Goal: Transaction & Acquisition: Purchase product/service

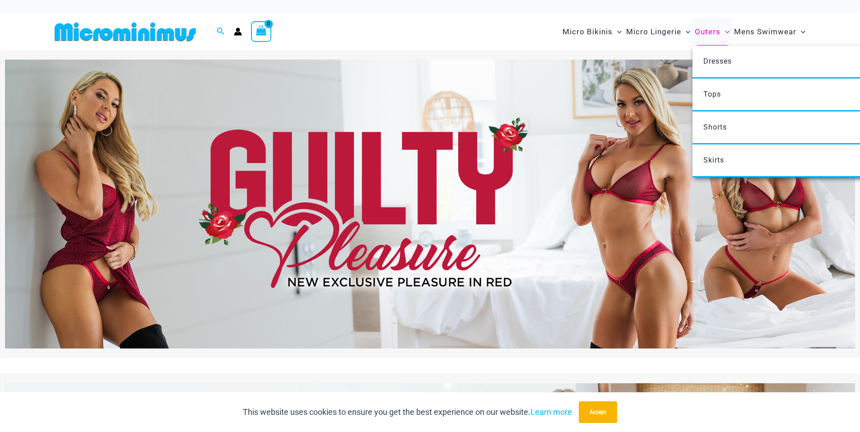
click at [707, 36] on span "Outers" at bounding box center [707, 31] width 26 height 23
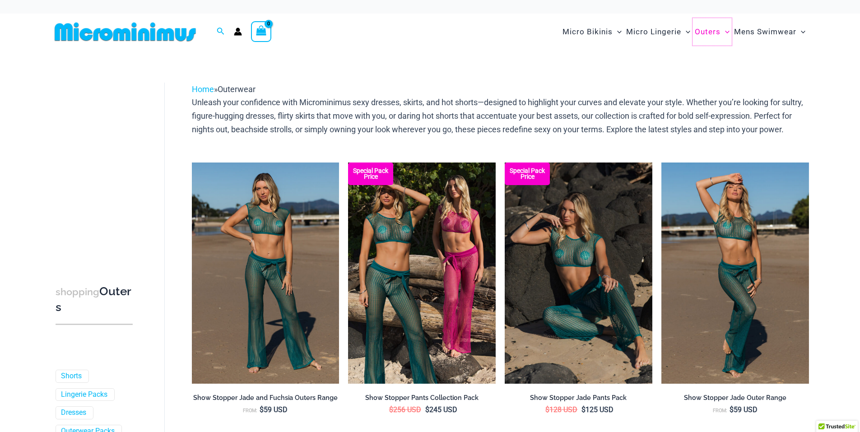
click at [707, 36] on span "Outers" at bounding box center [707, 31] width 26 height 23
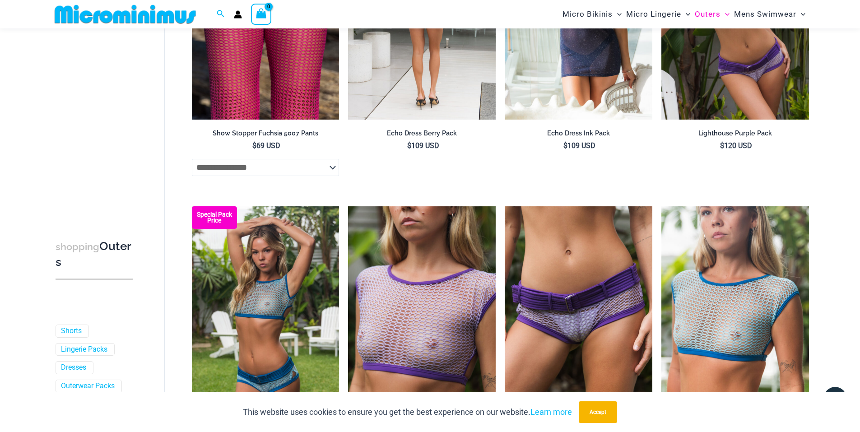
scroll to position [850, 0]
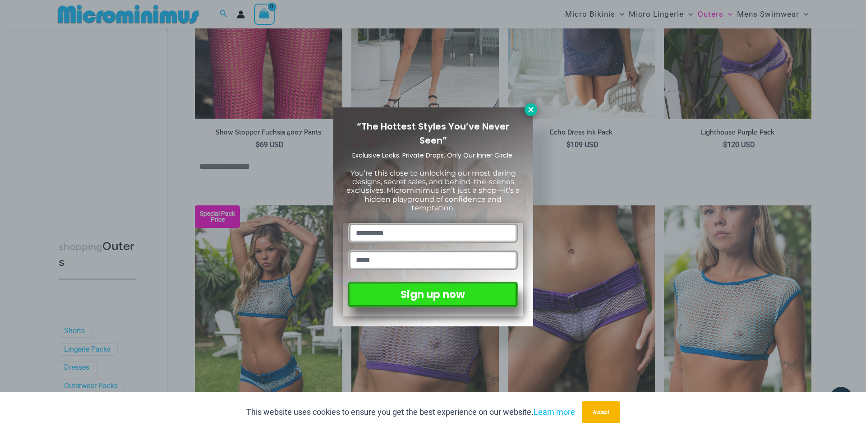
click at [534, 113] on icon at bounding box center [531, 110] width 8 height 8
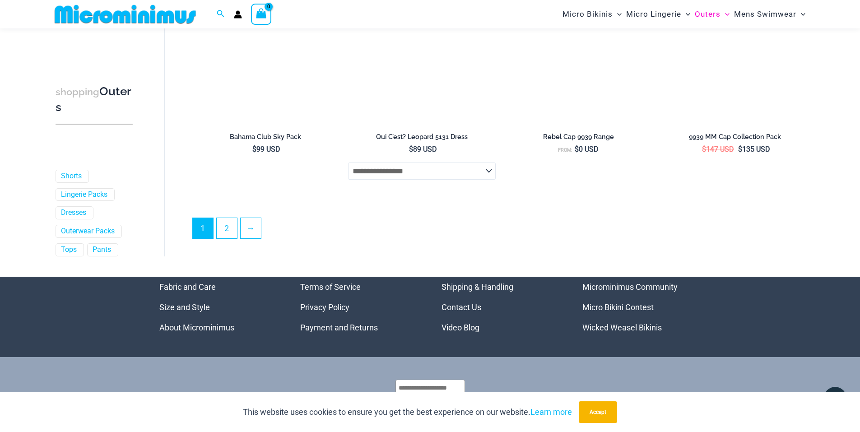
scroll to position [2430, 0]
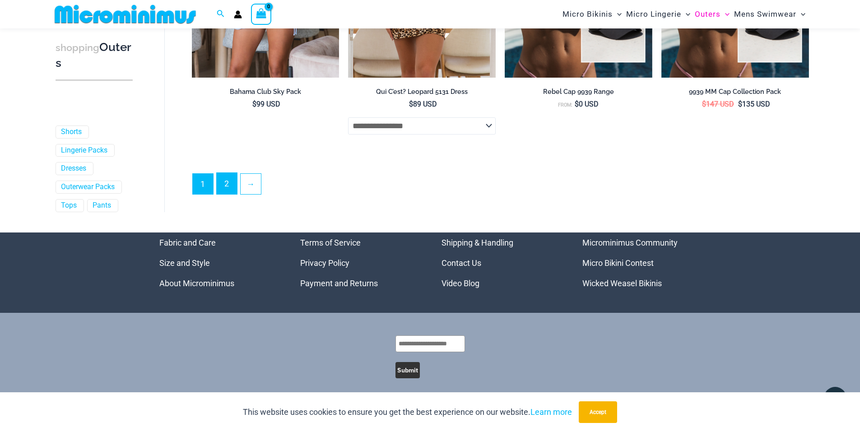
click at [223, 193] on link "2" at bounding box center [227, 183] width 20 height 21
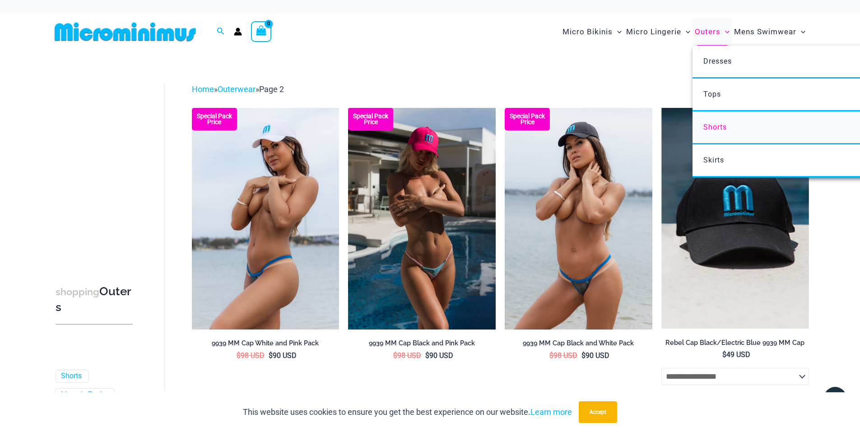
click at [720, 125] on span "Shorts" at bounding box center [714, 127] width 23 height 9
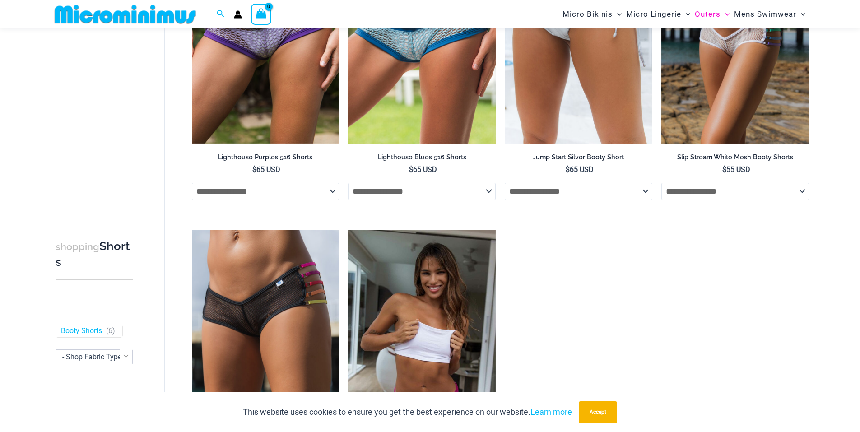
scroll to position [128, 0]
